Goal: Navigation & Orientation: Find specific page/section

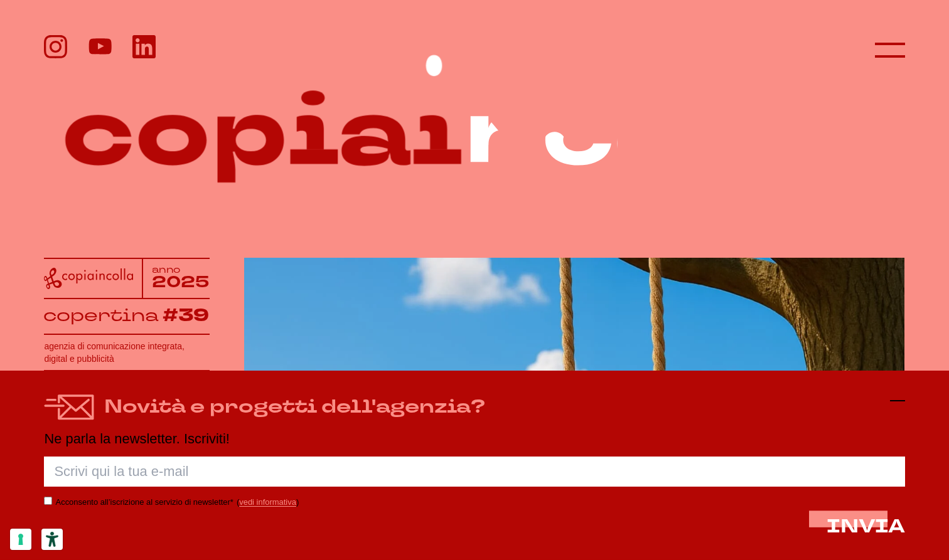
click at [830, 401] on line at bounding box center [897, 401] width 15 height 0
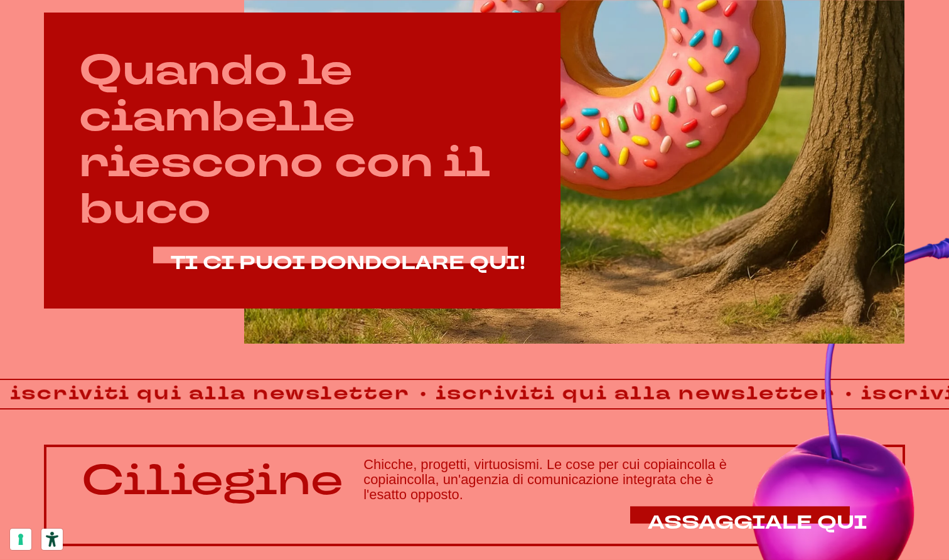
scroll to position [655, 0]
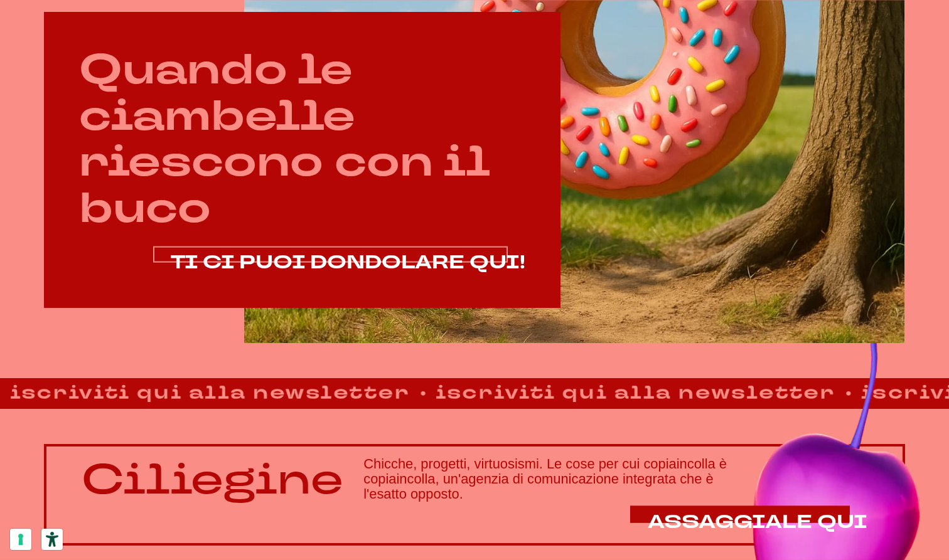
click at [481, 276] on span "TI CI PUOI DONDOLARE QUI!" at bounding box center [348, 263] width 355 height 26
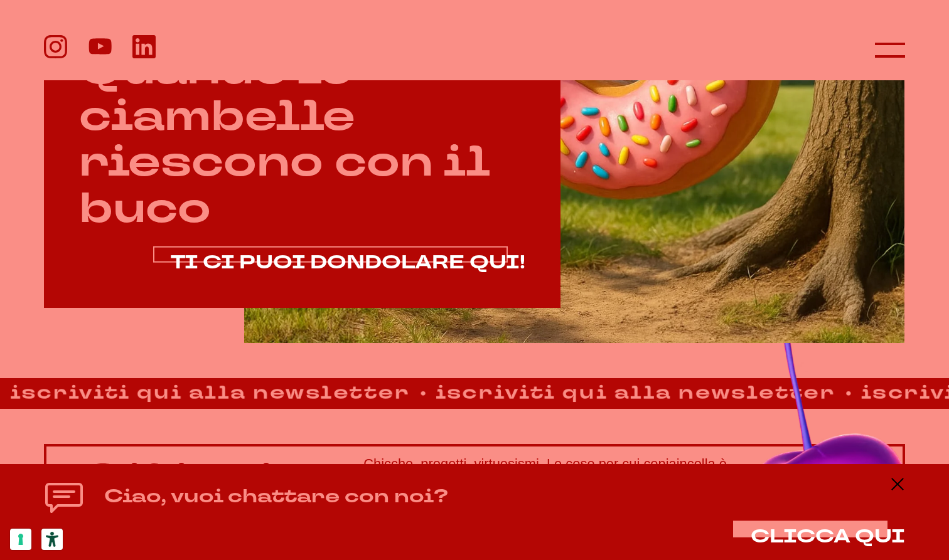
click at [310, 254] on span "TI CI PUOI DONDOLARE QUI!" at bounding box center [348, 263] width 355 height 26
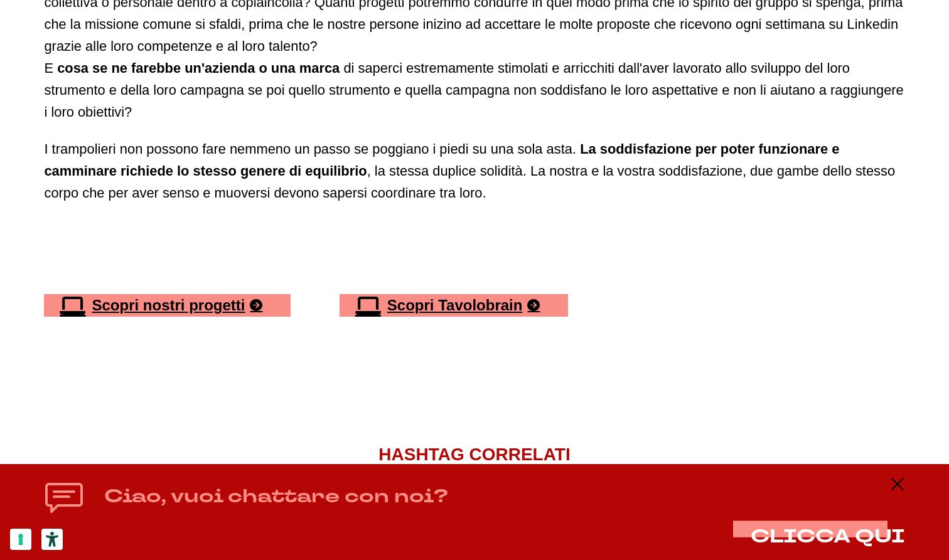
scroll to position [2304, 0]
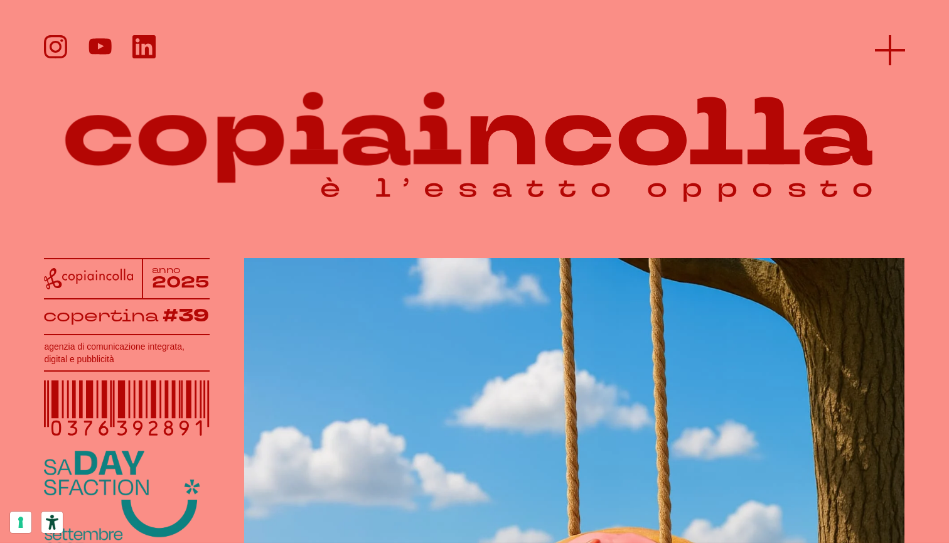
click at [887, 50] on line at bounding box center [890, 50] width 30 height 0
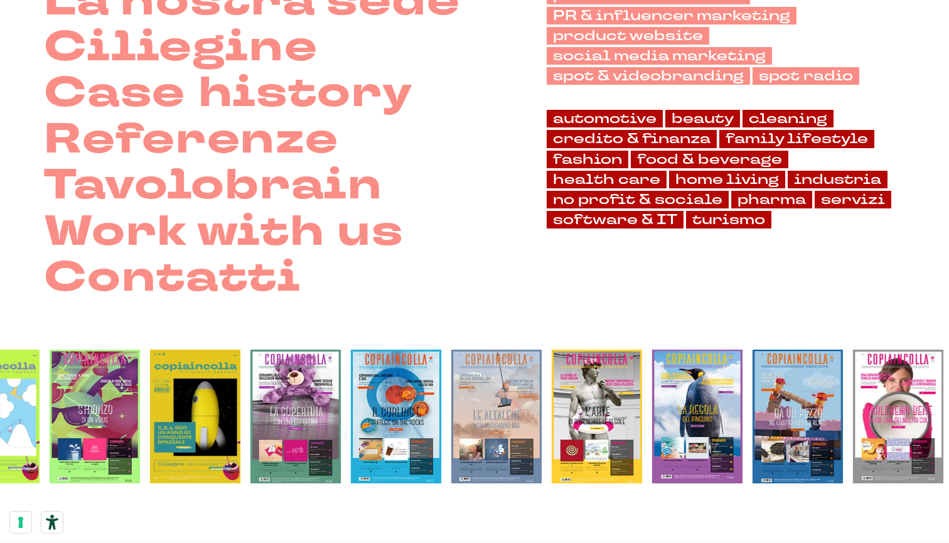
scroll to position [227, 0]
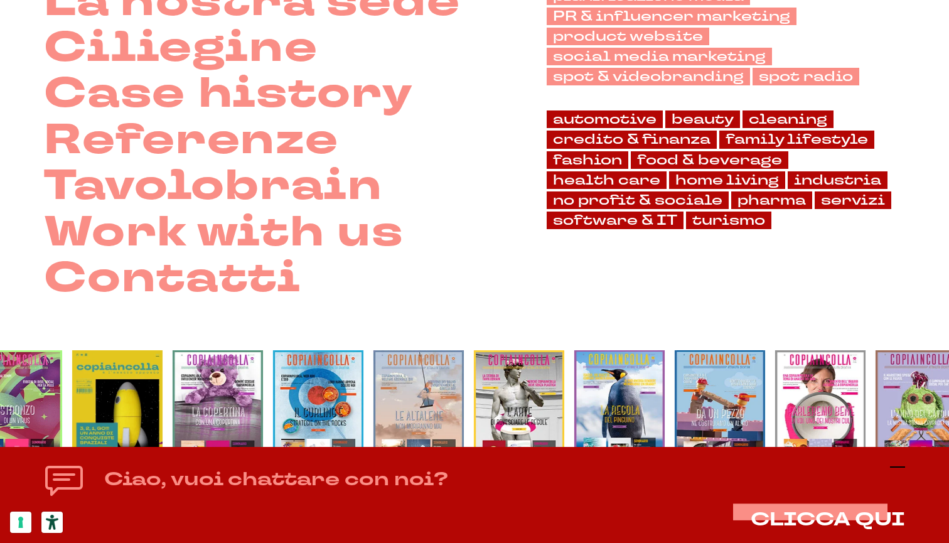
click at [892, 465] on icon at bounding box center [897, 466] width 15 height 15
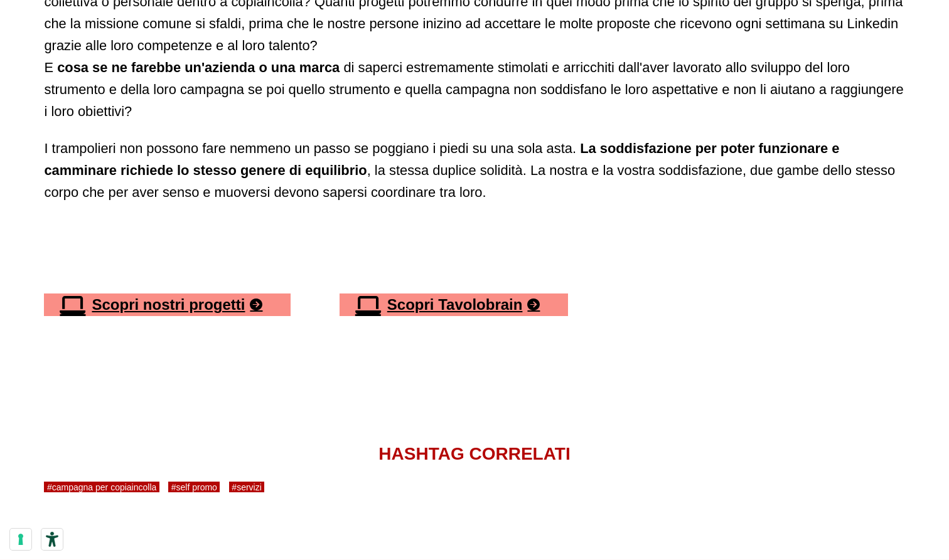
scroll to position [2304, 0]
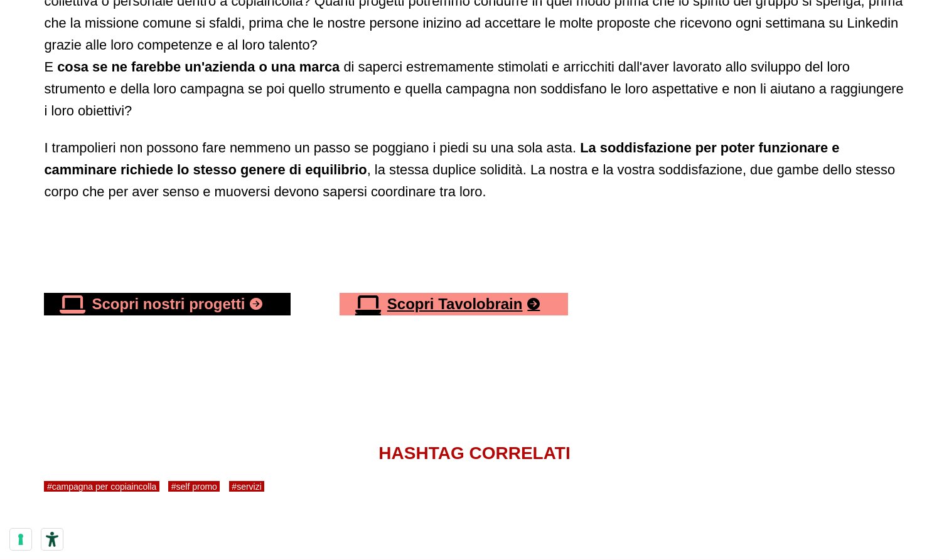
click at [71, 293] on link "Scopri nostri progetti" at bounding box center [167, 304] width 247 height 23
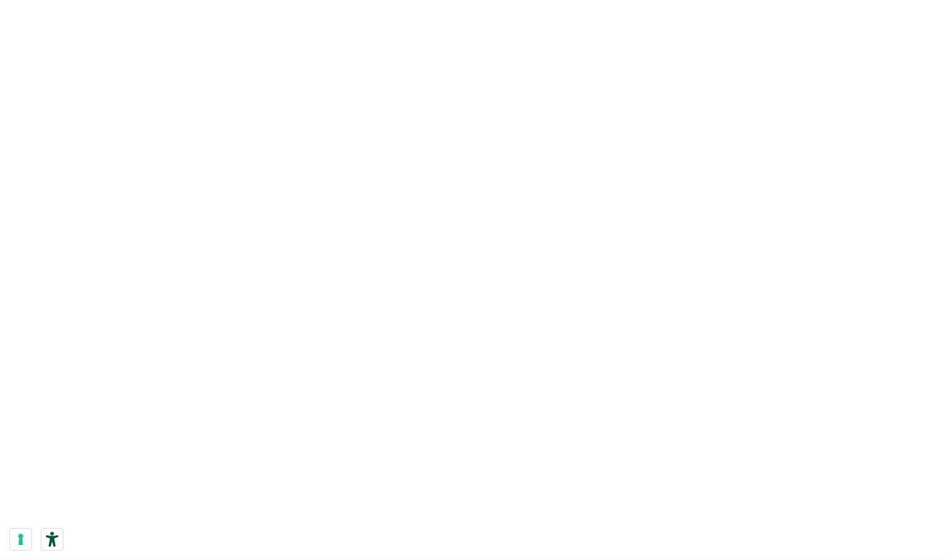
scroll to position [836, 0]
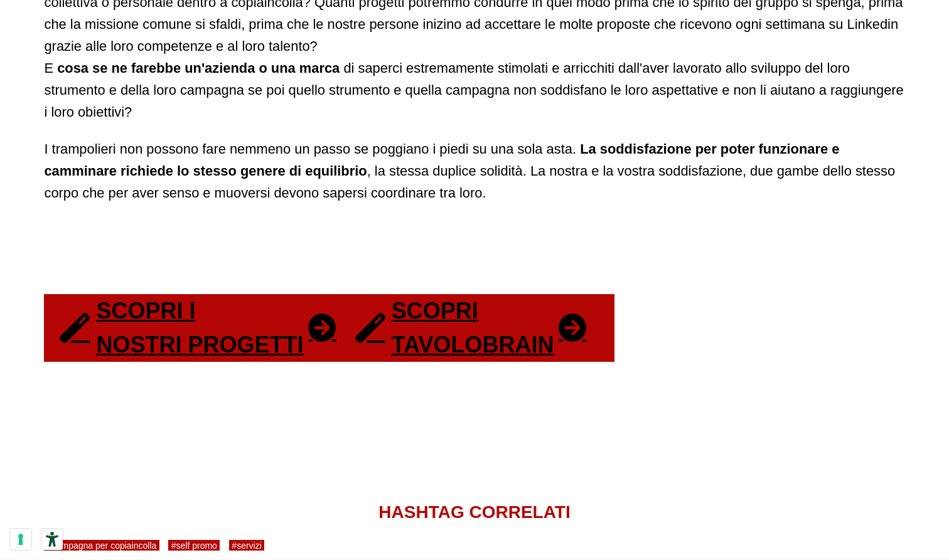
scroll to position [2304, 0]
